Goal: Task Accomplishment & Management: Use online tool/utility

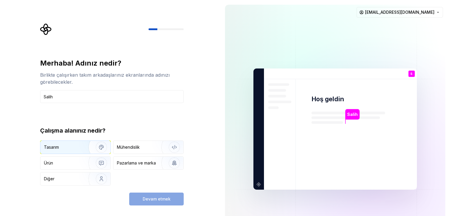
type input "Salih"
click at [94, 149] on img "button" at bounding box center [98, 147] width 38 height 39
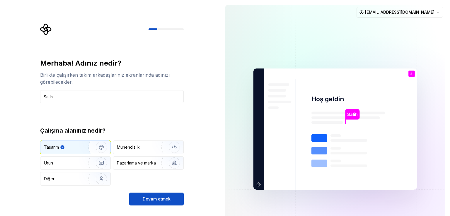
click at [148, 202] on font "Devam etmek" at bounding box center [157, 199] width 28 height 5
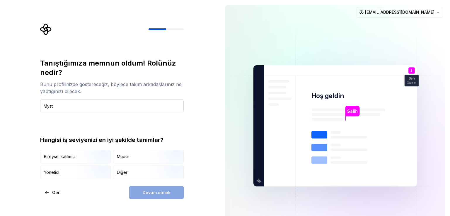
type input "Mysti"
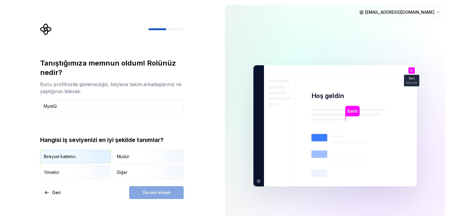
type input "MystiQ"
click at [82, 158] on img "button" at bounding box center [97, 164] width 38 height 39
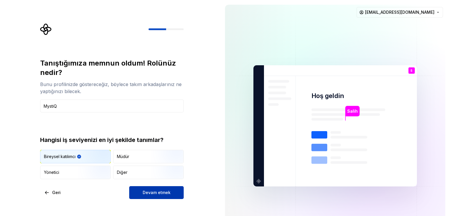
click at [158, 191] on font "Devam etmek" at bounding box center [157, 192] width 28 height 5
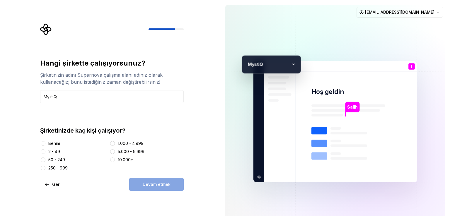
type input "MystiQ"
click at [48, 143] on div "Benim" at bounding box center [73, 144] width 67 height 6
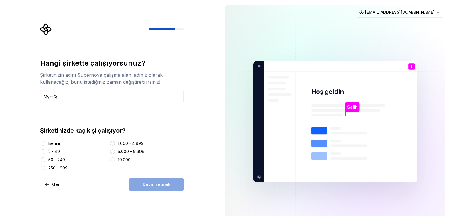
click at [45, 143] on div at bounding box center [43, 144] width 6 height 6
click at [44, 143] on button "Benim" at bounding box center [43, 143] width 5 height 5
click at [152, 189] on button "Devam etmek" at bounding box center [156, 184] width 55 height 13
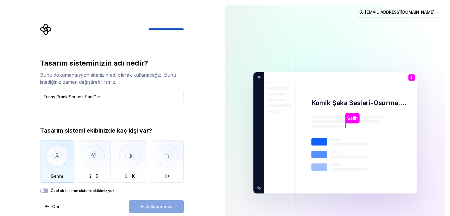
type input "Funny Prank Sounds-Fart,Car..."
click at [50, 162] on img "button" at bounding box center [57, 160] width 34 height 39
click at [142, 204] on font "Açık Süpernova" at bounding box center [157, 206] width 32 height 5
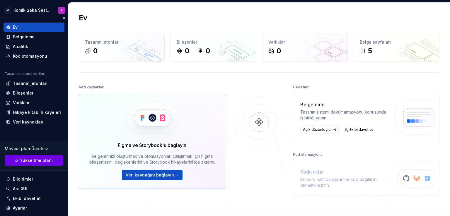
click at [31, 163] on link "Yükseltme planı" at bounding box center [34, 160] width 59 height 11
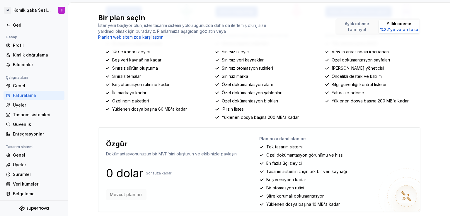
scroll to position [123, 0]
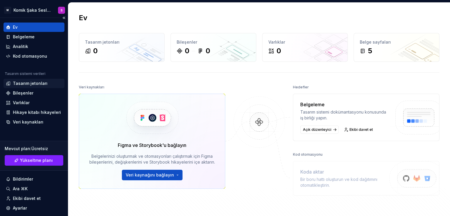
click at [35, 83] on font "Tasarım jetonları" at bounding box center [30, 83] width 35 height 5
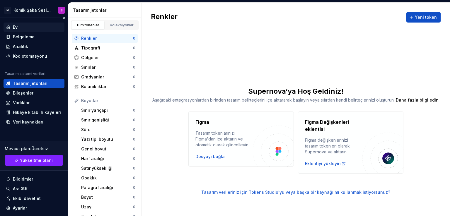
click at [17, 28] on font "Ev" at bounding box center [15, 27] width 5 height 5
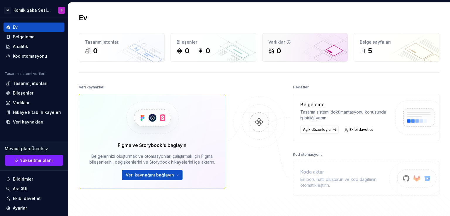
click at [182, 50] on div "0" at bounding box center [306, 50] width 74 height 9
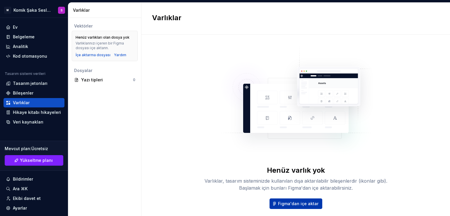
click at [182, 203] on font "Figma'dan içe aktar" at bounding box center [298, 203] width 40 height 5
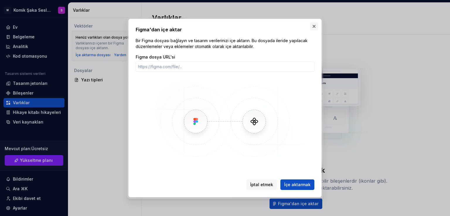
click at [182, 30] on button "button" at bounding box center [314, 26] width 8 height 8
